Goal: Information Seeking & Learning: Stay updated

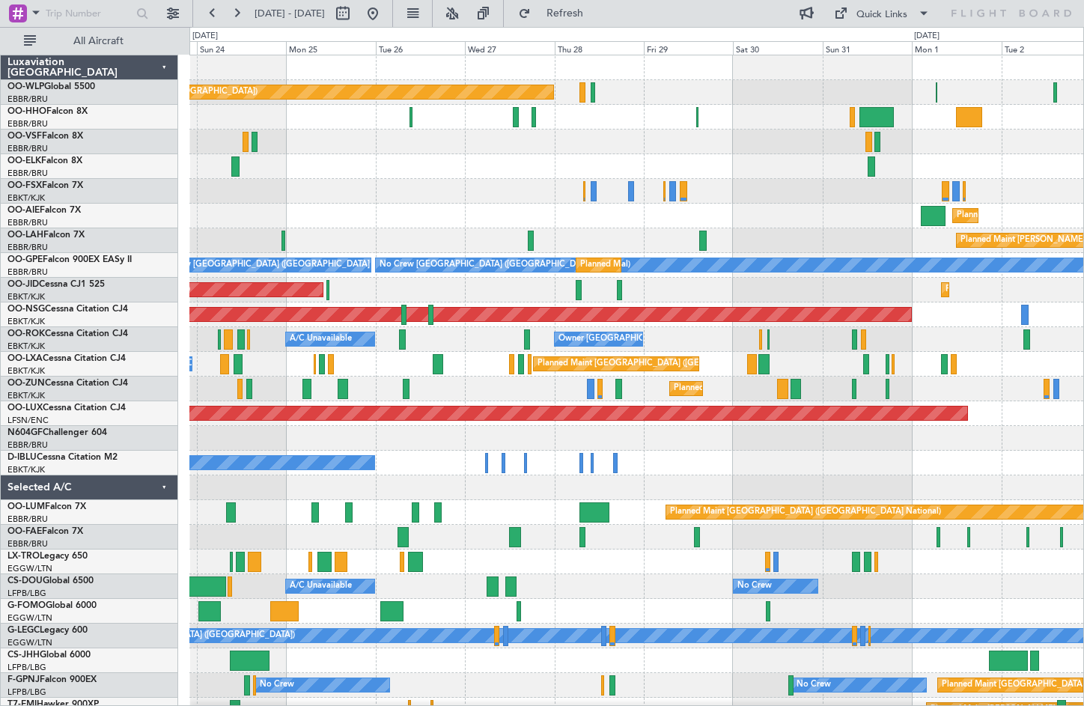
click at [326, 479] on div "Planned Maint [GEOGRAPHIC_DATA] ([GEOGRAPHIC_DATA]) Planned Maint [GEOGRAPHIC_D…" at bounding box center [636, 425] width 894 height 741
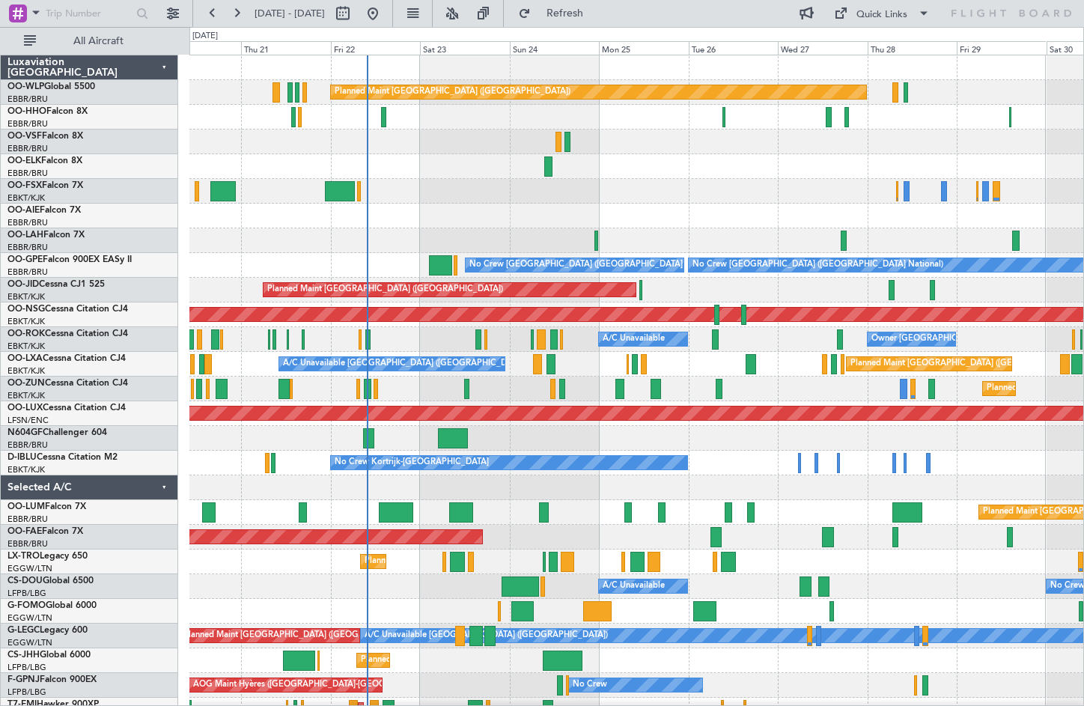
click at [800, 398] on div "Planned Maint Kortrijk-[GEOGRAPHIC_DATA]" at bounding box center [636, 389] width 894 height 25
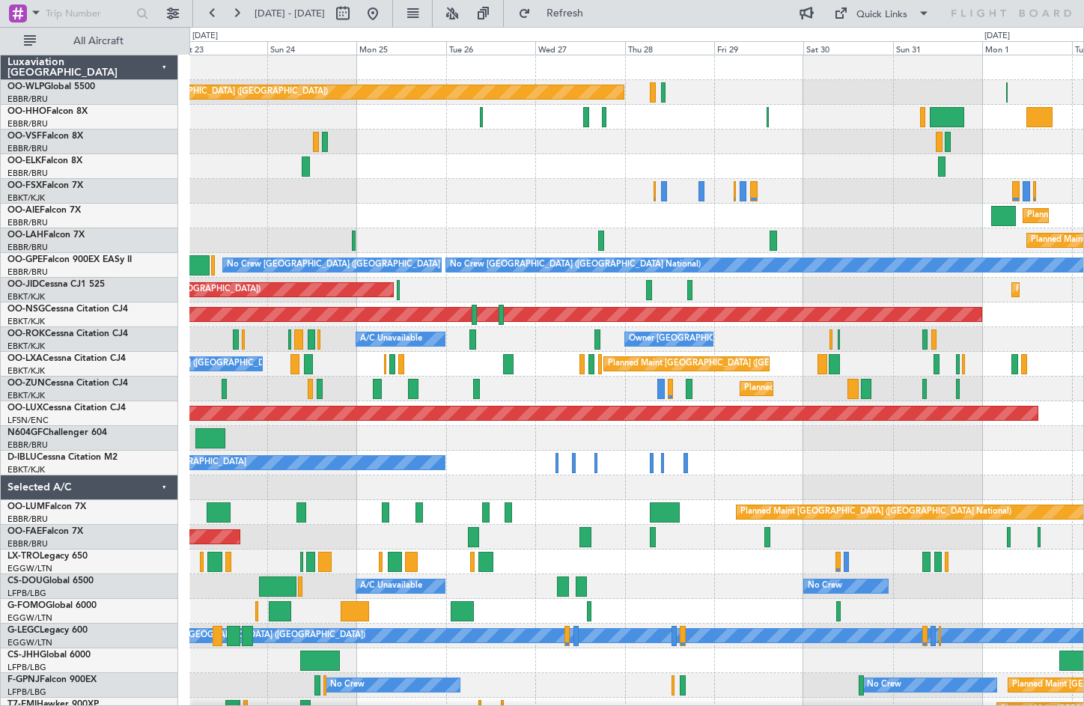
click at [457, 391] on div "Planned Maint Kortrijk-[GEOGRAPHIC_DATA]" at bounding box center [636, 389] width 894 height 25
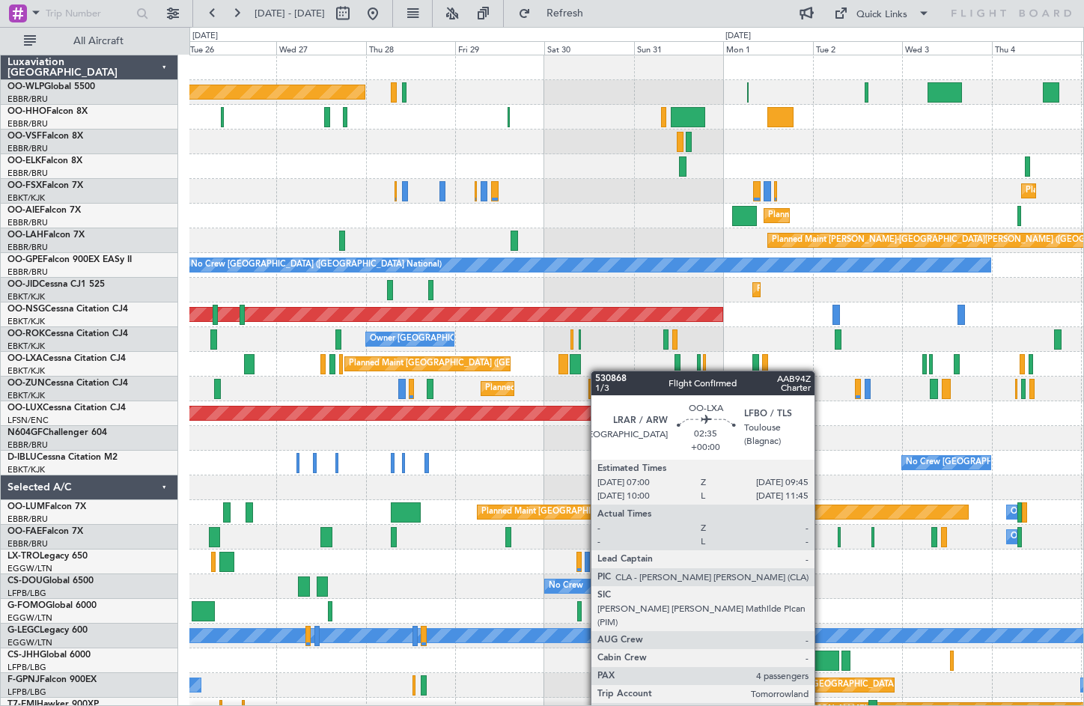
click at [578, 371] on div "Planned Maint [GEOGRAPHIC_DATA] ([GEOGRAPHIC_DATA] National) A/C Unavailable [G…" at bounding box center [636, 364] width 894 height 25
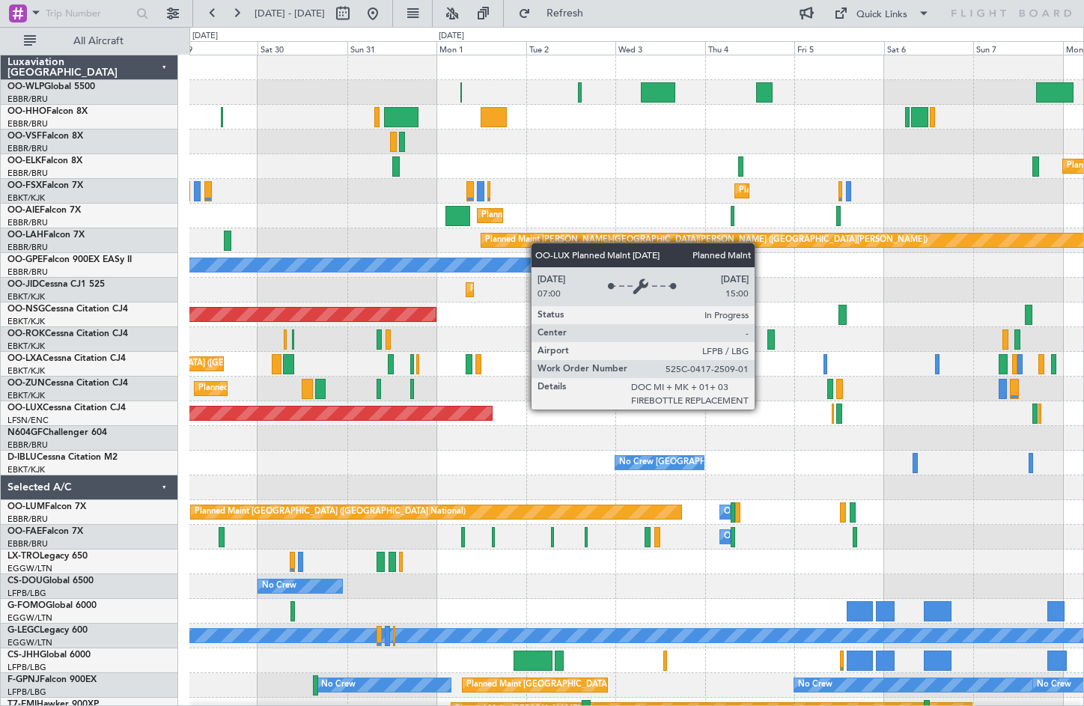
click at [422, 423] on div "Planned Maint [GEOGRAPHIC_DATA] ([GEOGRAPHIC_DATA])" at bounding box center [636, 413] width 894 height 25
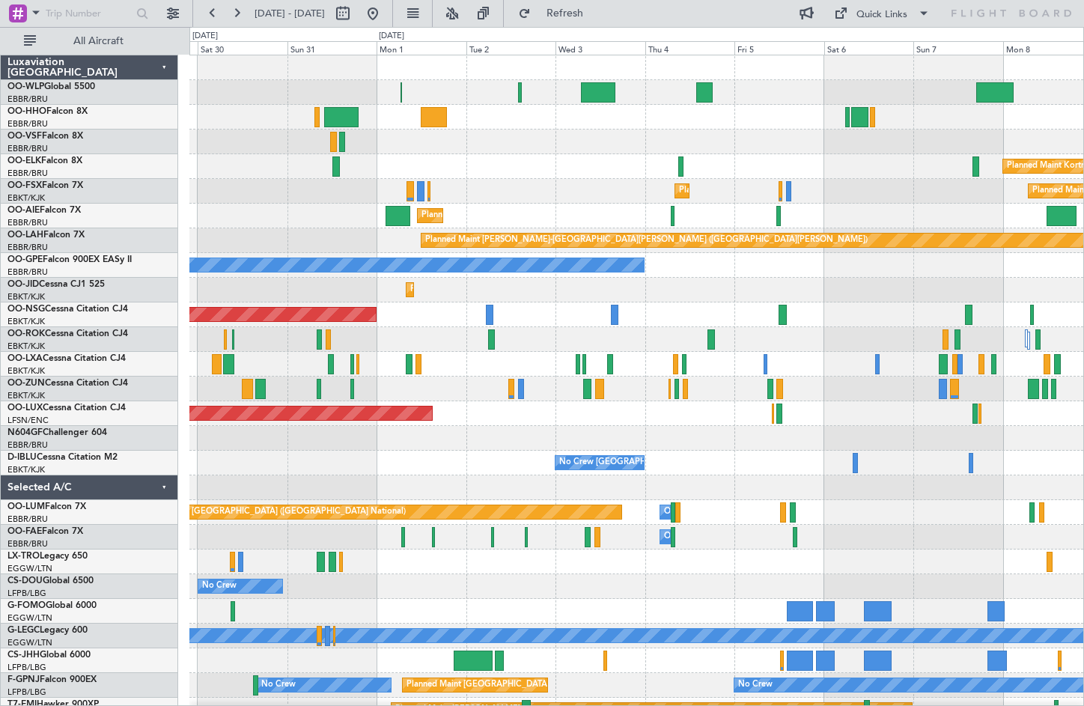
click at [421, 452] on div "No Crew [GEOGRAPHIC_DATA] ([GEOGRAPHIC_DATA] National)" at bounding box center [636, 463] width 894 height 25
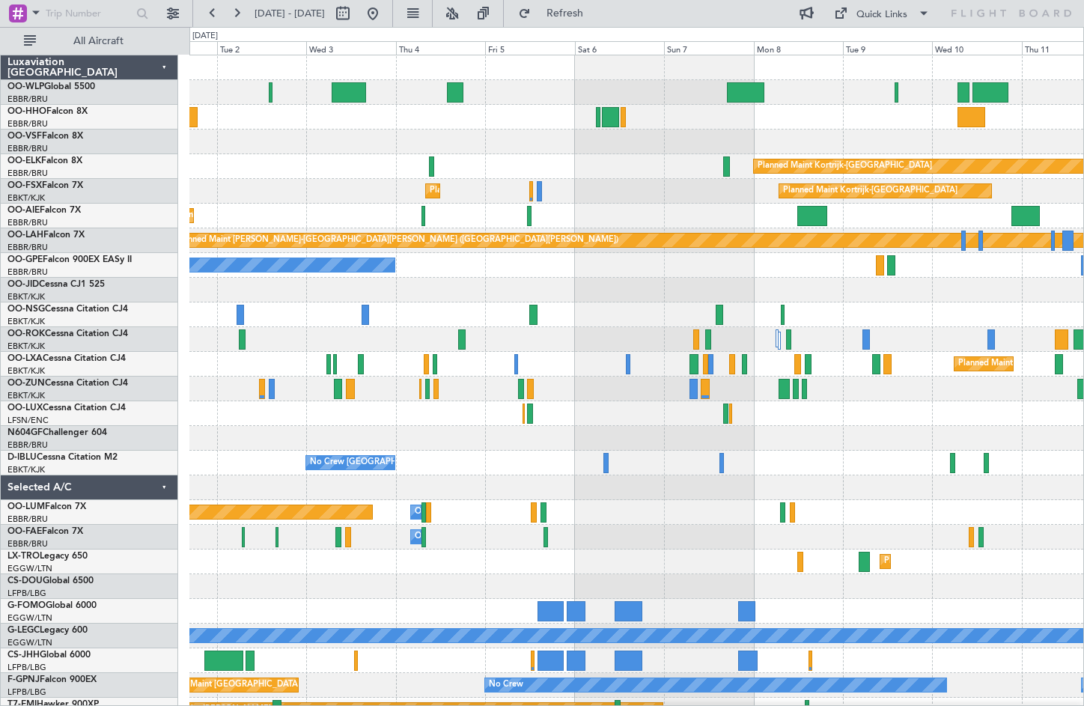
click at [439, 432] on div "Planned Maint Kortrijk-[GEOGRAPHIC_DATA] Planned Maint [GEOGRAPHIC_DATA]-[GEOGR…" at bounding box center [636, 425] width 894 height 741
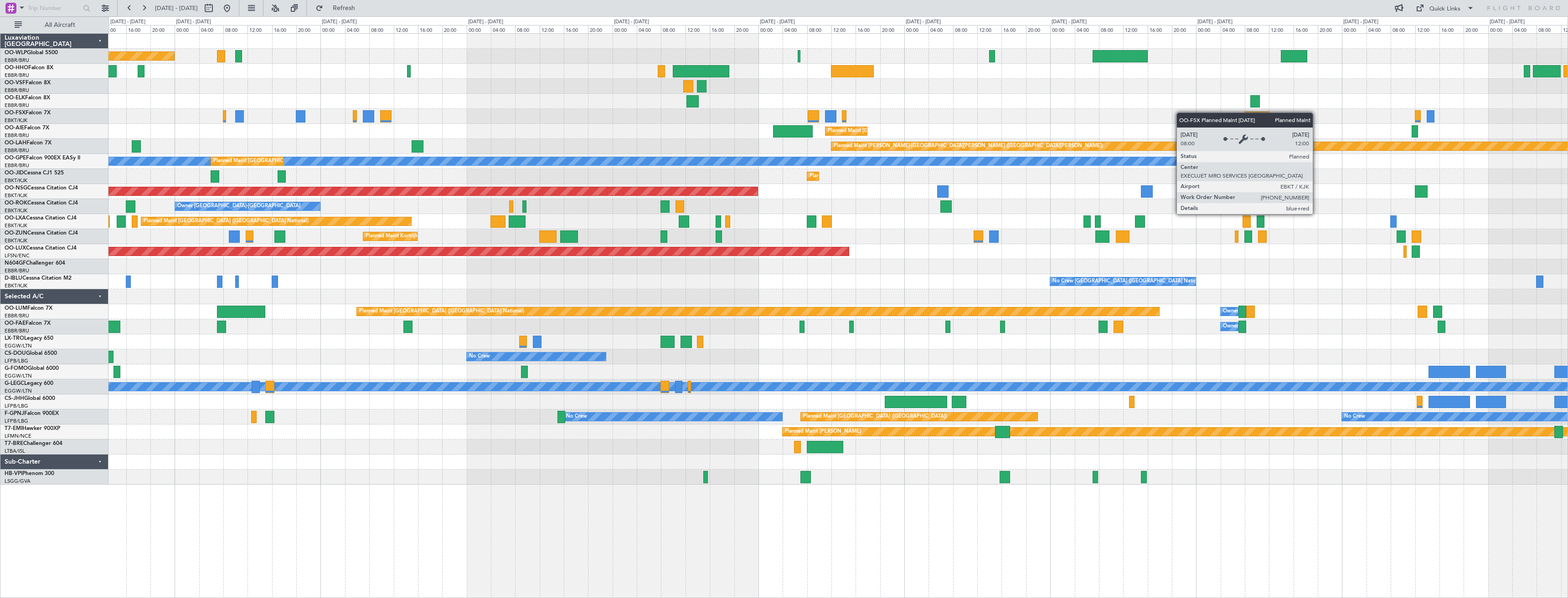
click at [660, 116] on div "Planned Maint [GEOGRAPHIC_DATA] ([GEOGRAPHIC_DATA]) Planned Maint [GEOGRAPHIC_D…" at bounding box center [838, 259] width 1459 height 451
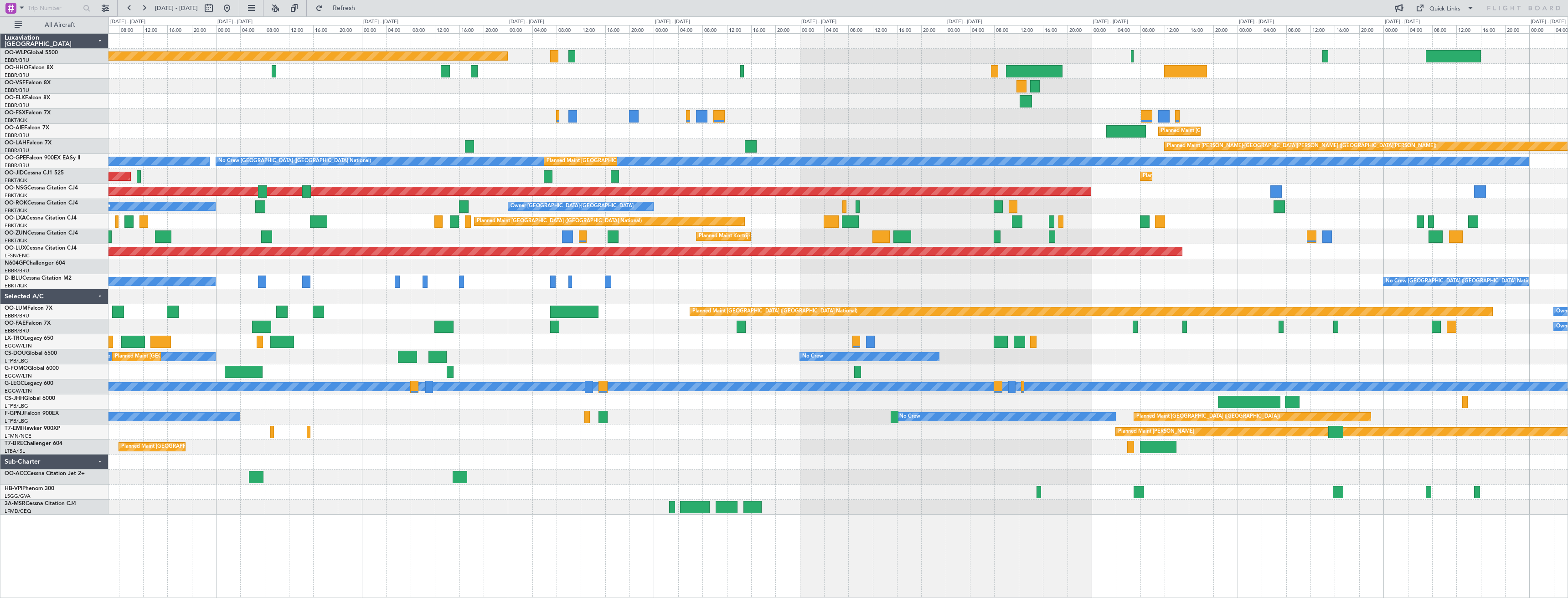
click at [660, 279] on div "No Crew [GEOGRAPHIC_DATA] ([GEOGRAPHIC_DATA] National) No Crew Kortrijk-[GEOGRA…" at bounding box center [838, 282] width 1459 height 15
